Goal: Transaction & Acquisition: Purchase product/service

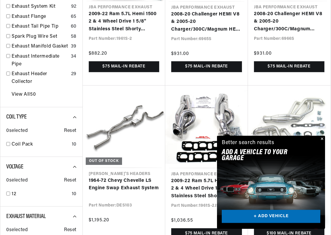
scroll to position [261, 0]
click at [324, 138] on button "Close" at bounding box center [321, 139] width 7 height 7
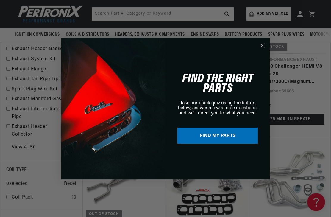
scroll to position [209, 0]
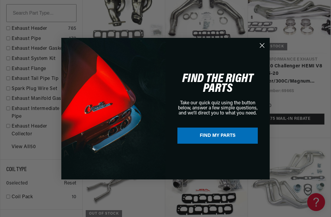
click at [266, 42] on icon "Close dialog" at bounding box center [262, 45] width 10 height 10
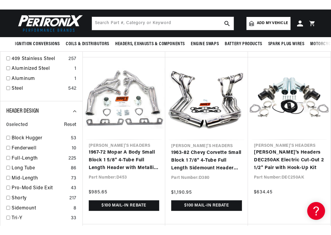
scroll to position [0, 222]
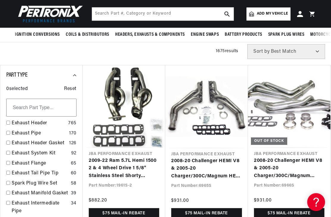
scroll to position [114, 0]
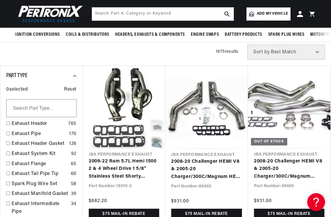
click at [42, 123] on link "Exhaust Header" at bounding box center [39, 124] width 54 height 8
checkbox input "true"
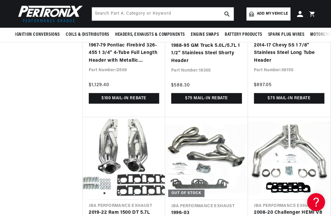
scroll to position [0, 222]
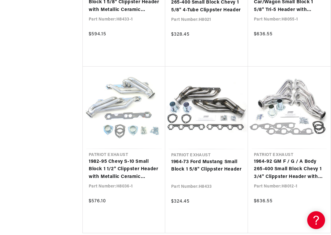
scroll to position [0, 7]
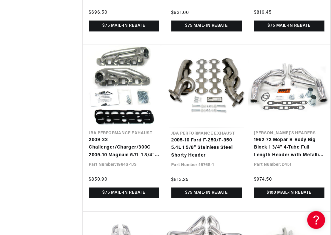
scroll to position [0, 222]
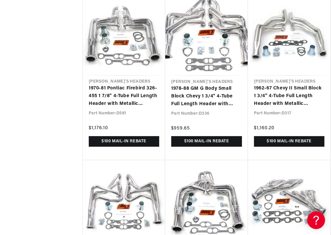
scroll to position [0, 55]
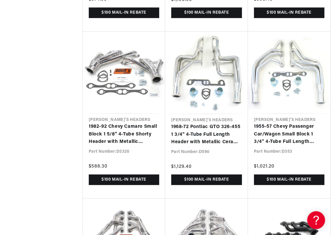
click at [287, 127] on link "1955-57 Chevy Passenger Car/Wagon Small Block 1 3/4" 4-Tube Full Length Header …" at bounding box center [289, 134] width 70 height 23
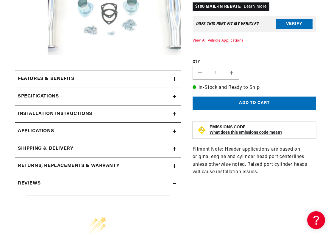
click at [87, 97] on div "Specifications" at bounding box center [94, 97] width 158 height 8
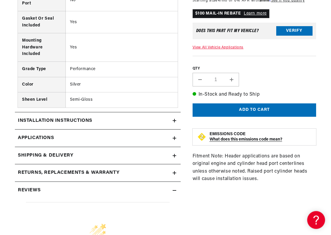
scroll to position [448, 0]
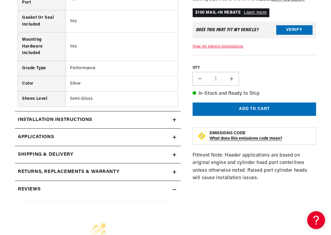
click at [70, 135] on link "Applications" at bounding box center [98, 138] width 166 height 18
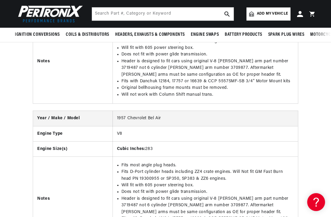
scroll to position [0, 156]
